Goal: Task Accomplishment & Management: Manage account settings

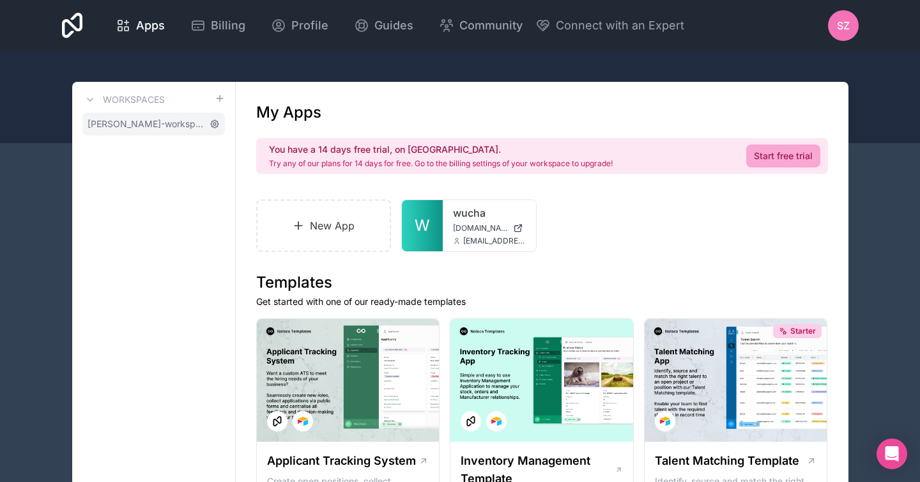
click at [213, 127] on icon at bounding box center [215, 124] width 8 height 8
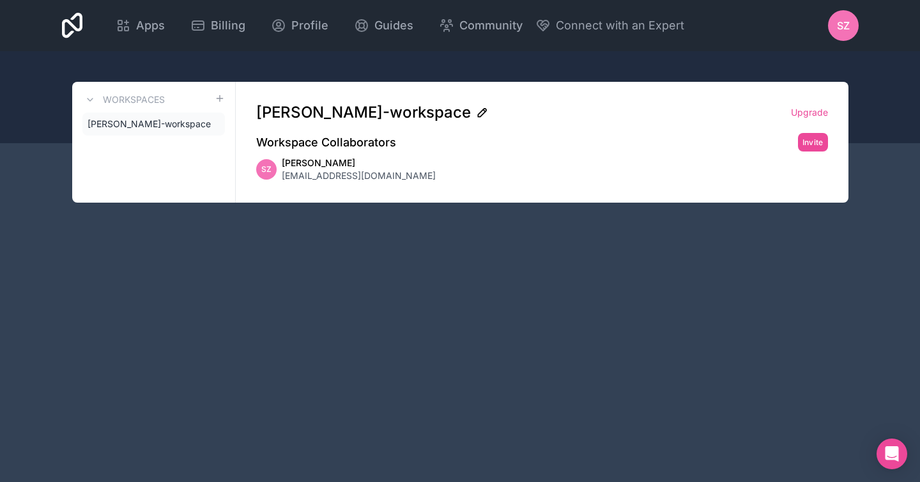
click at [476, 112] on icon at bounding box center [482, 112] width 13 height 13
drag, startPoint x: 297, startPoint y: 114, endPoint x: 252, endPoint y: 112, distance: 44.8
click at [252, 112] on div "[PERSON_NAME]-workspace Upgrade Workspace Collaborators Invite SZ [PERSON_NAME]…" at bounding box center [542, 142] width 613 height 121
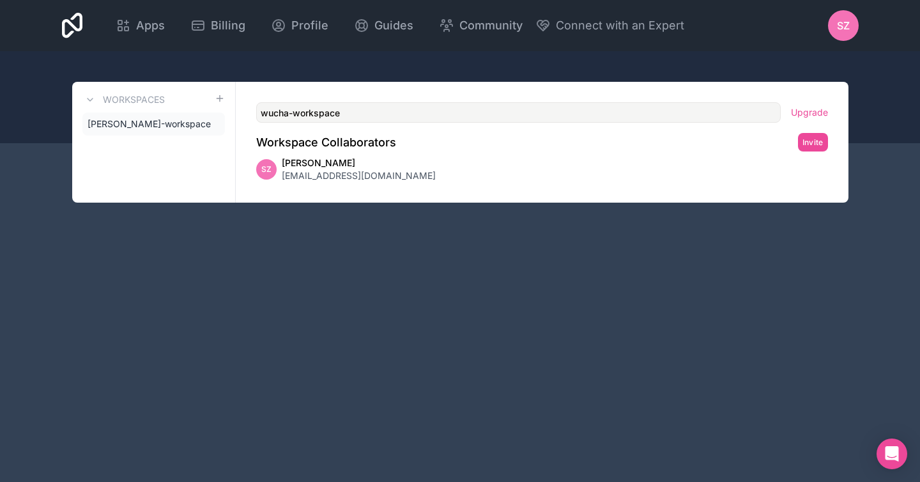
type input "wucha-workspace"
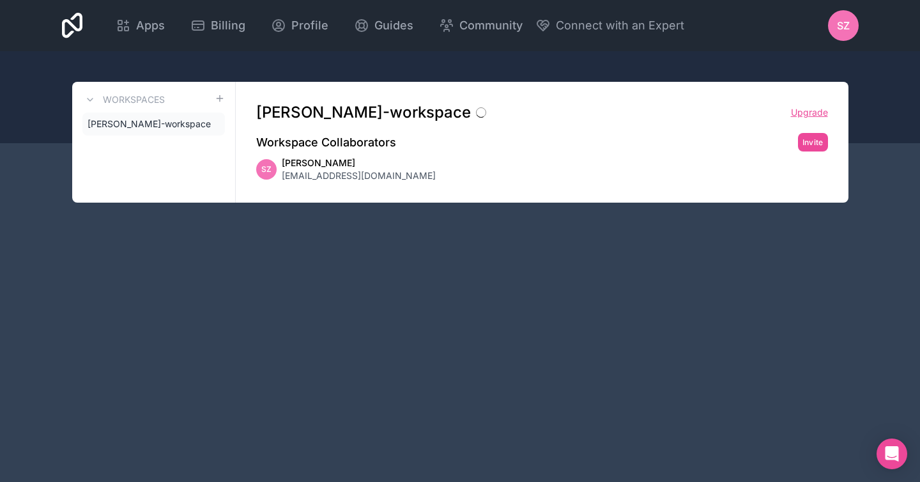
click at [791, 113] on link "Upgrade" at bounding box center [809, 112] width 37 height 13
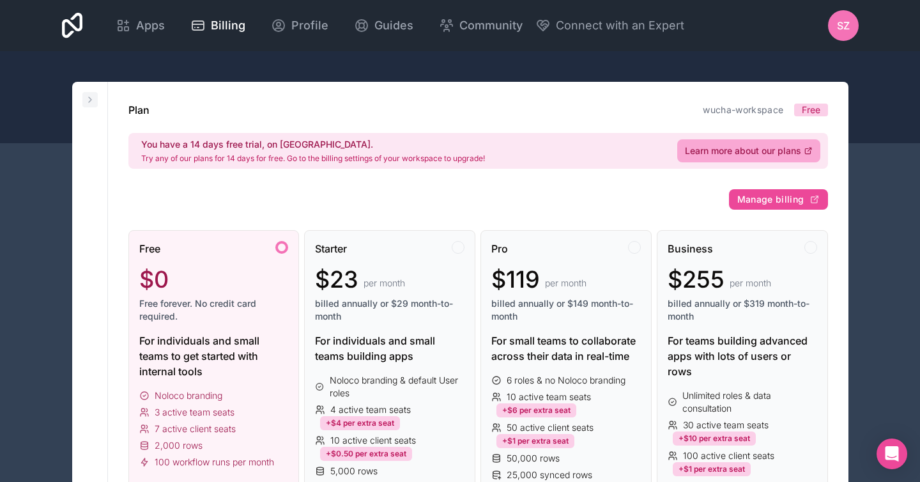
click at [89, 102] on icon at bounding box center [90, 99] width 3 height 5
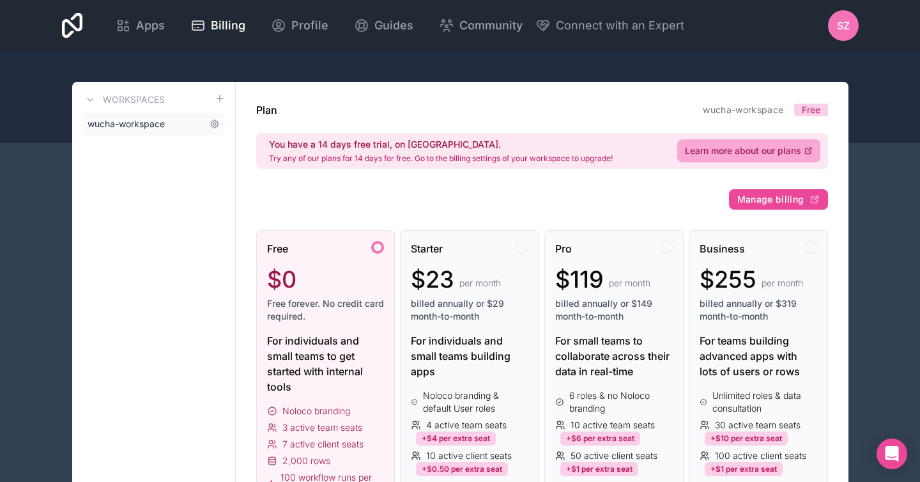
click at [161, 130] on span "wucha-workspace" at bounding box center [126, 124] width 77 height 13
click at [161, 125] on span "wucha-workspace" at bounding box center [126, 124] width 77 height 13
click at [161, 31] on span "Apps" at bounding box center [150, 26] width 29 height 18
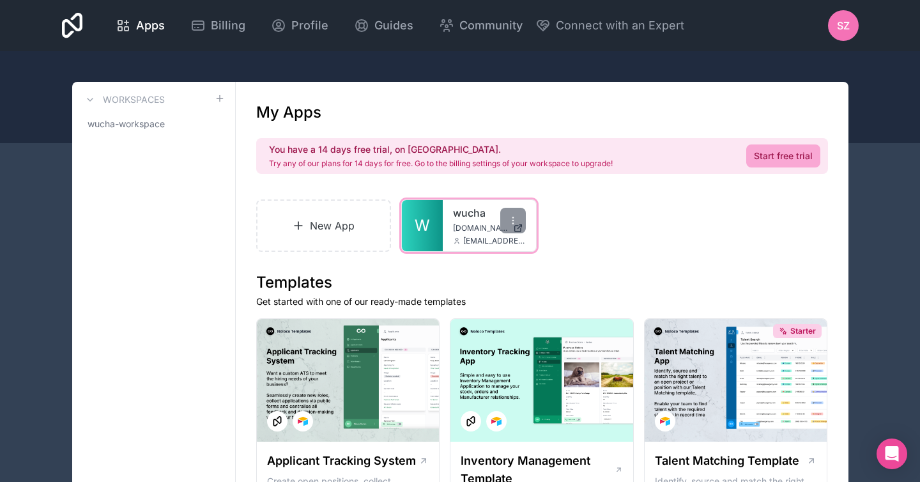
click at [472, 236] on span "[EMAIL_ADDRESS][DOMAIN_NAME]" at bounding box center [494, 241] width 63 height 10
click at [510, 223] on icon at bounding box center [513, 220] width 10 height 10
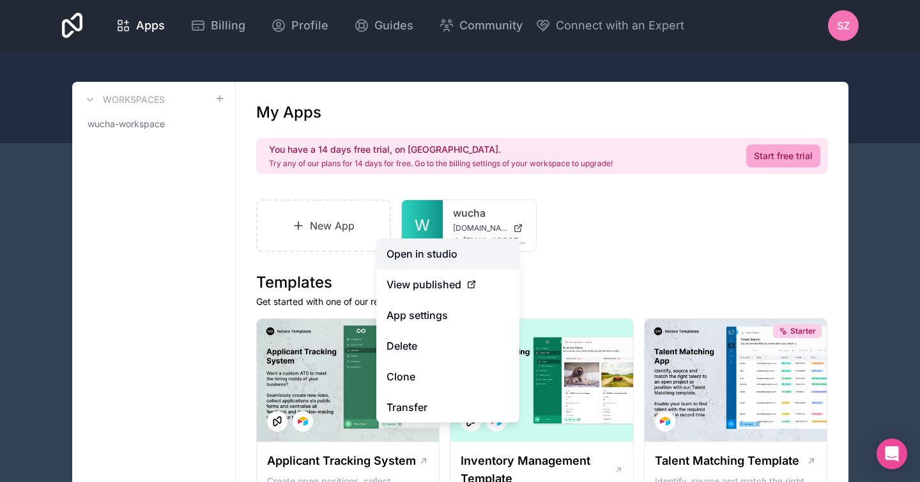
click at [489, 245] on link "Open in studio" at bounding box center [447, 253] width 143 height 31
